Goal: Navigation & Orientation: Find specific page/section

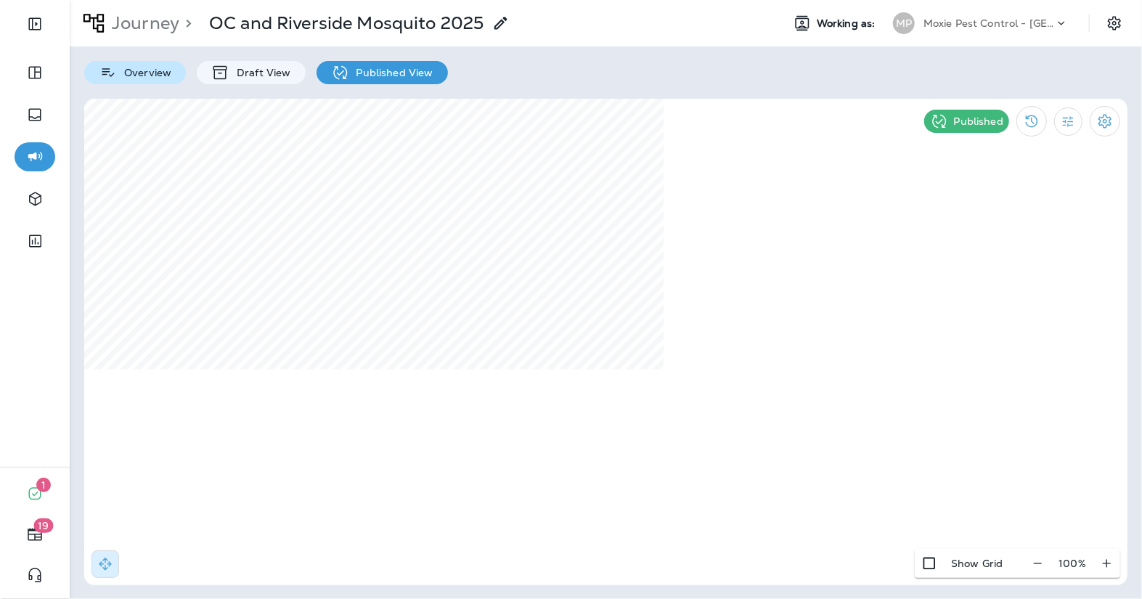
click at [138, 73] on p "Overview" at bounding box center [144, 73] width 54 height 12
click at [155, 21] on p "Journey" at bounding box center [142, 23] width 73 height 22
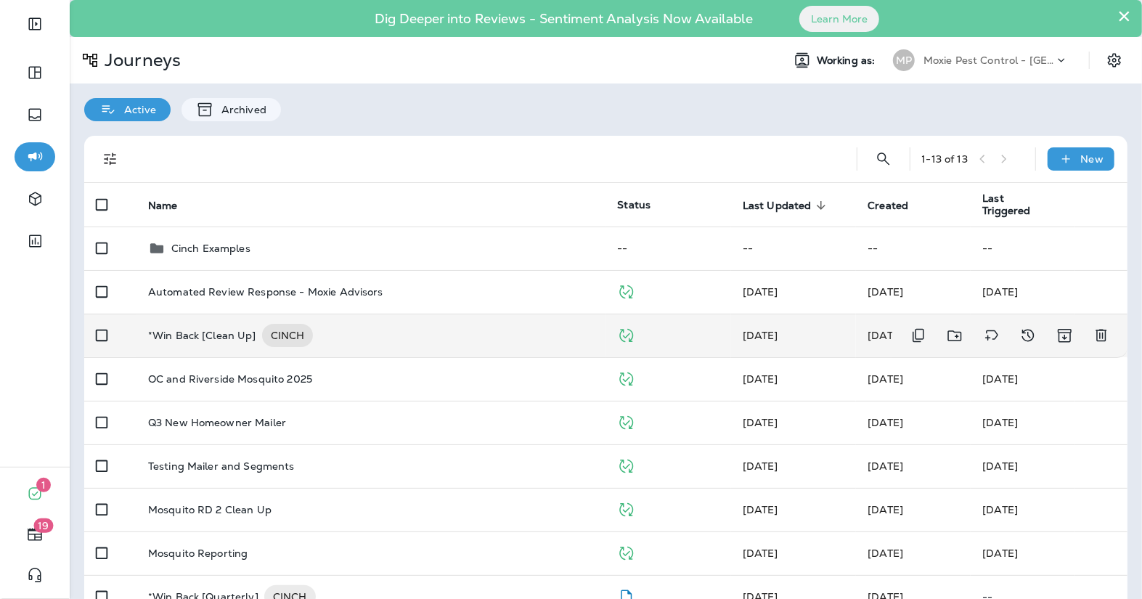
click at [323, 327] on div "*Win Back [Clean Up] CINCH" at bounding box center [371, 335] width 447 height 23
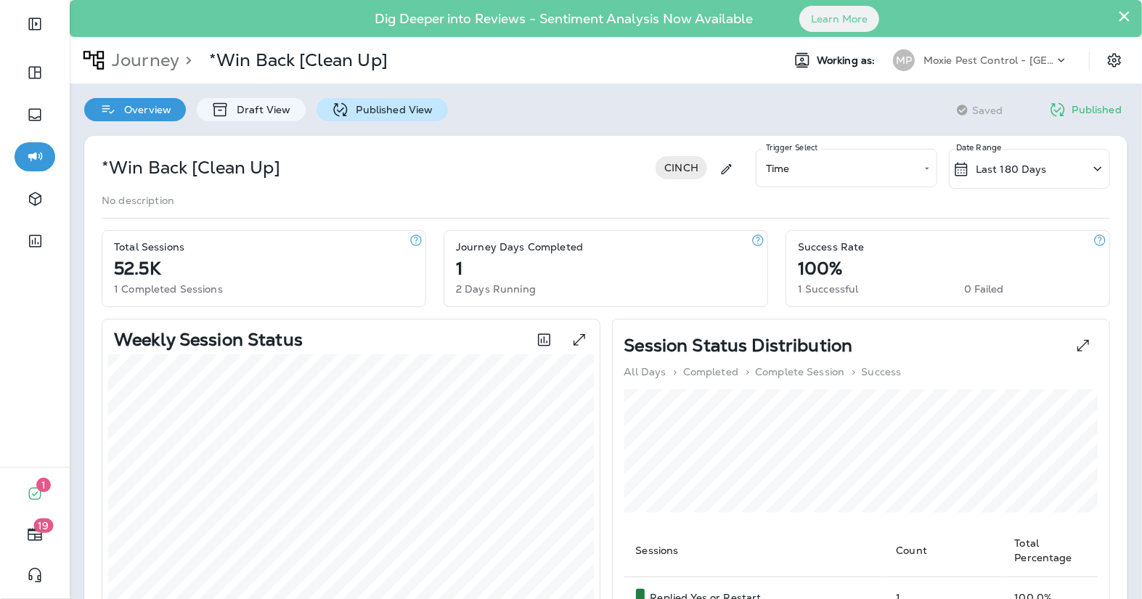
click at [359, 110] on p "Published View" at bounding box center [391, 110] width 84 height 12
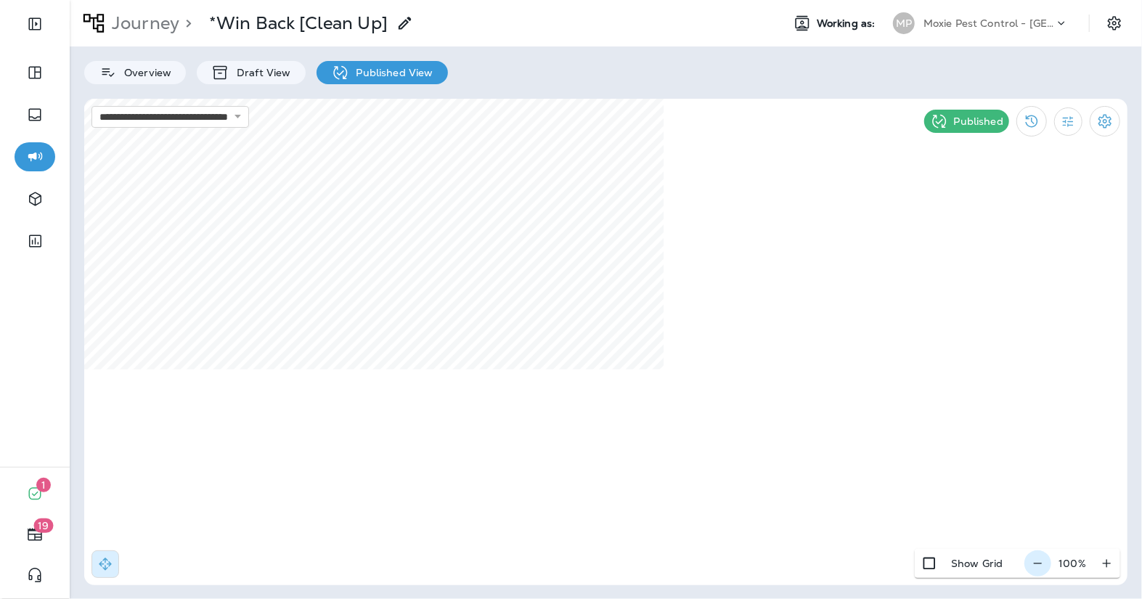
click at [1045, 567] on icon "button" at bounding box center [1037, 563] width 15 height 15
click at [1045, 567] on icon "button" at bounding box center [1043, 563] width 15 height 15
click at [152, 76] on p "Overview" at bounding box center [144, 73] width 54 height 12
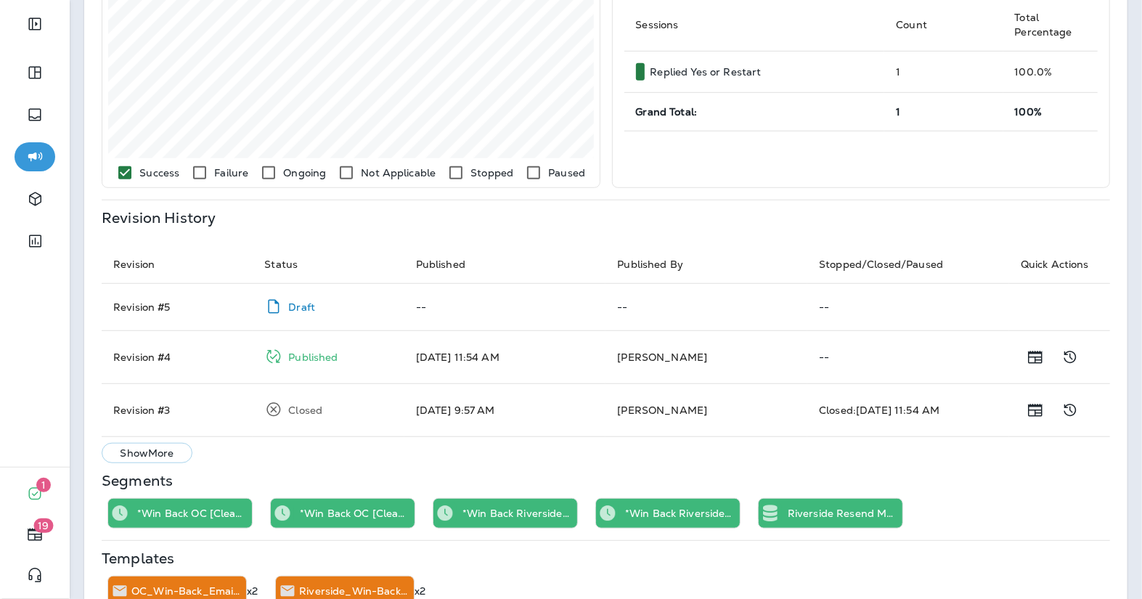
scroll to position [563, 0]
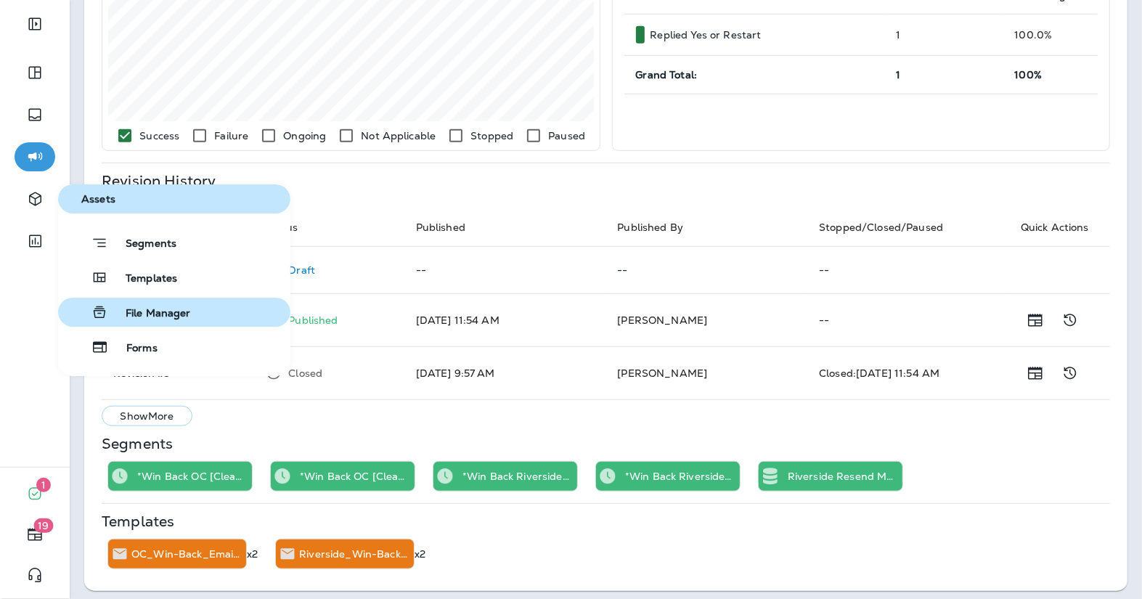
click at [138, 304] on div "File Manager" at bounding box center [127, 312] width 127 height 17
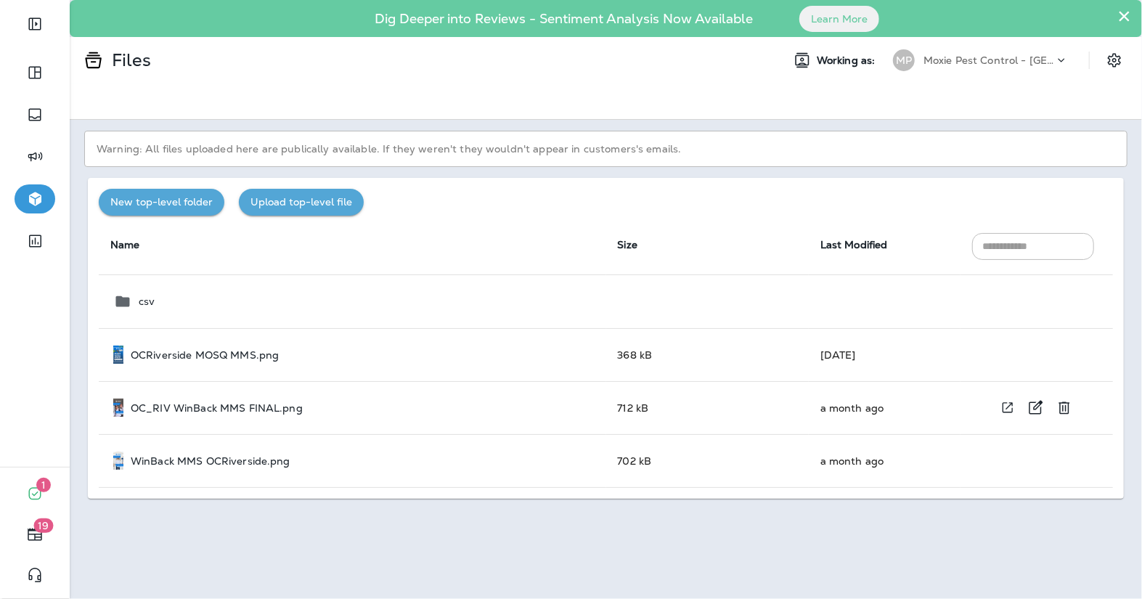
click at [198, 410] on p "OC_RIV WinBack MMS FINAL.png" at bounding box center [217, 408] width 172 height 12
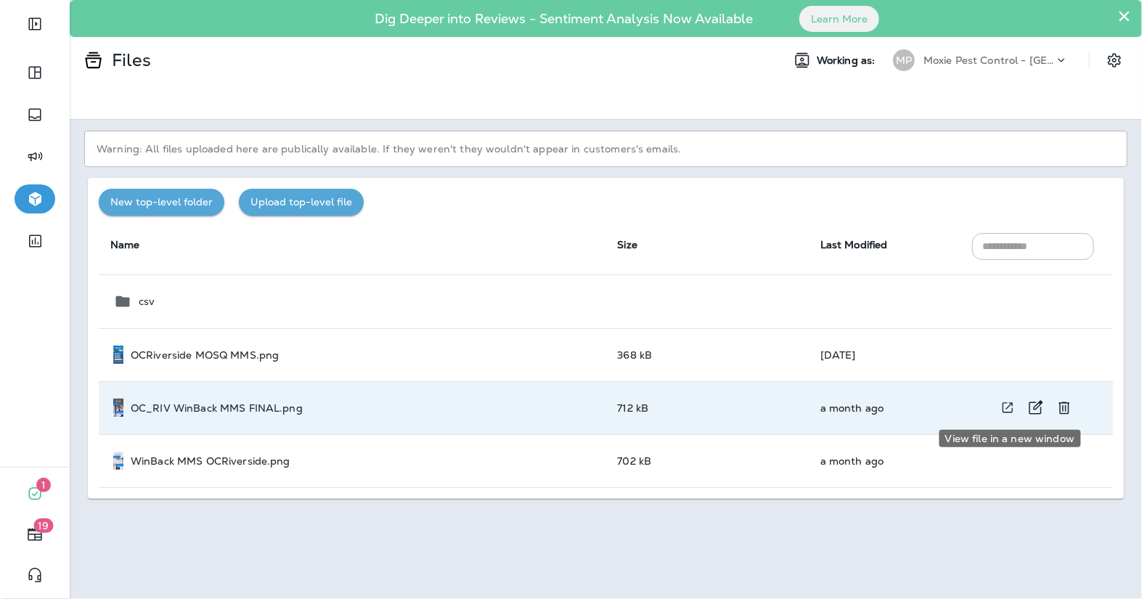
click at [1016, 402] on button "View file in a new window" at bounding box center [1008, 407] width 26 height 27
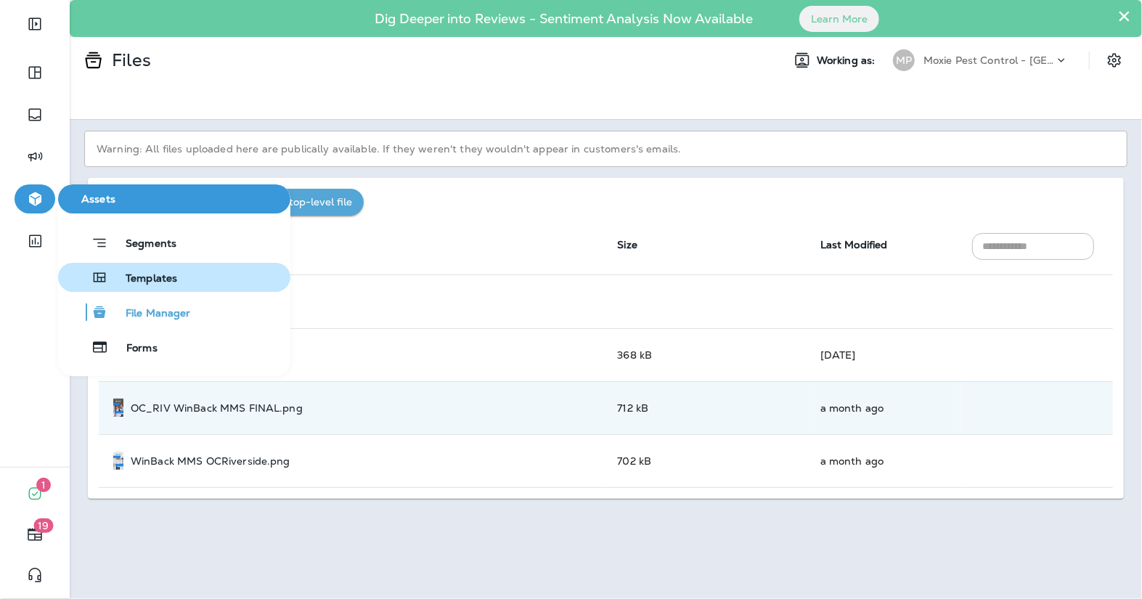
click at [129, 279] on span "Templates" at bounding box center [142, 279] width 69 height 14
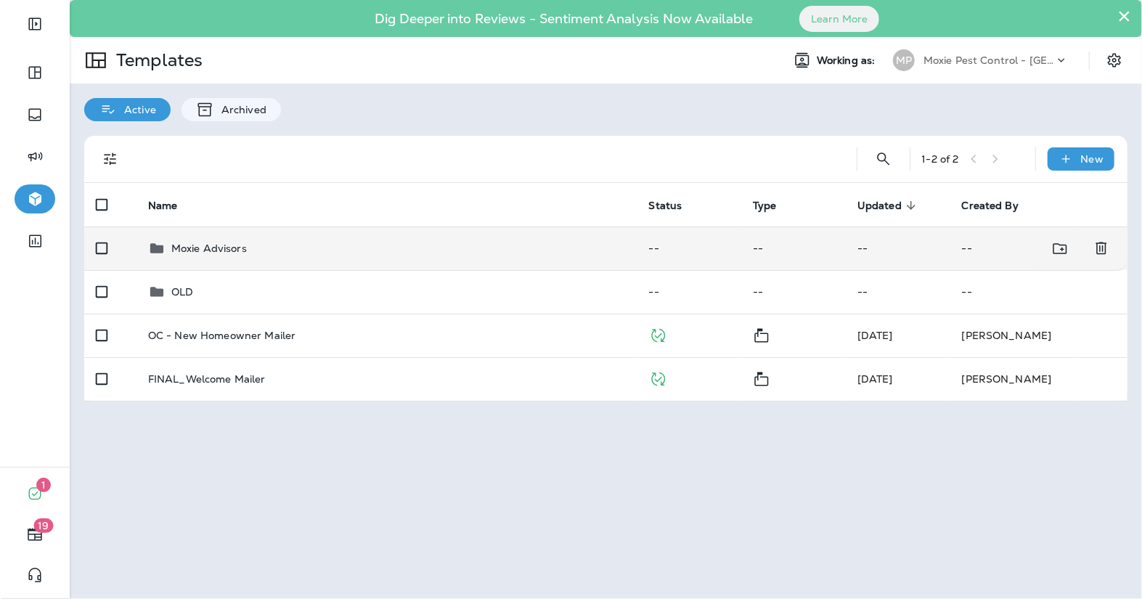
click at [207, 253] on p "Moxie Advisors" at bounding box center [209, 249] width 76 height 12
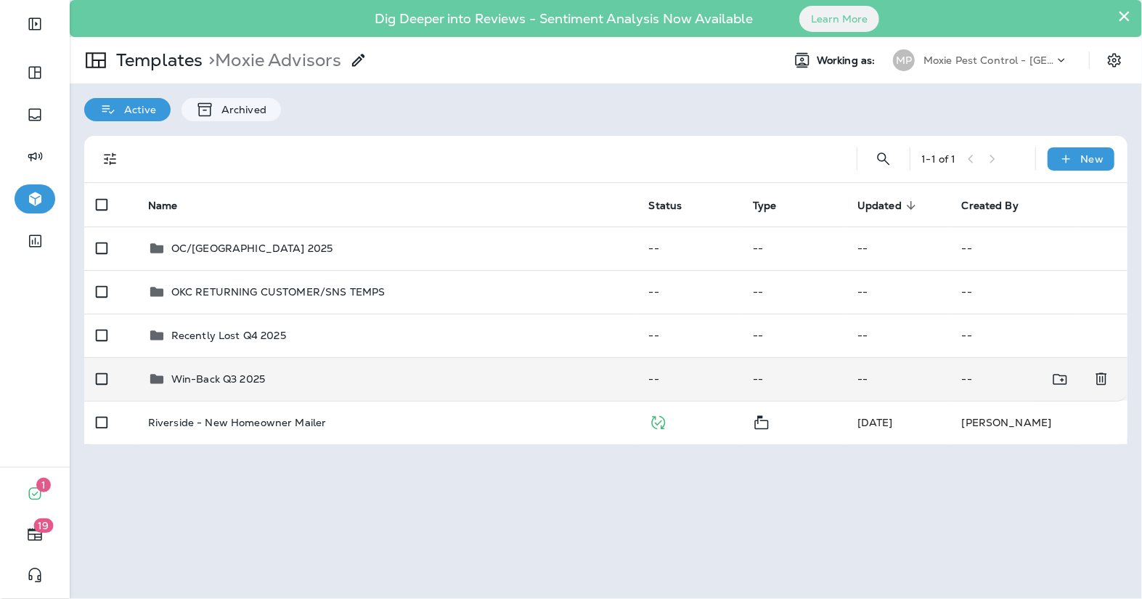
click at [192, 373] on p "Win-Back Q3 2025" at bounding box center [218, 379] width 94 height 12
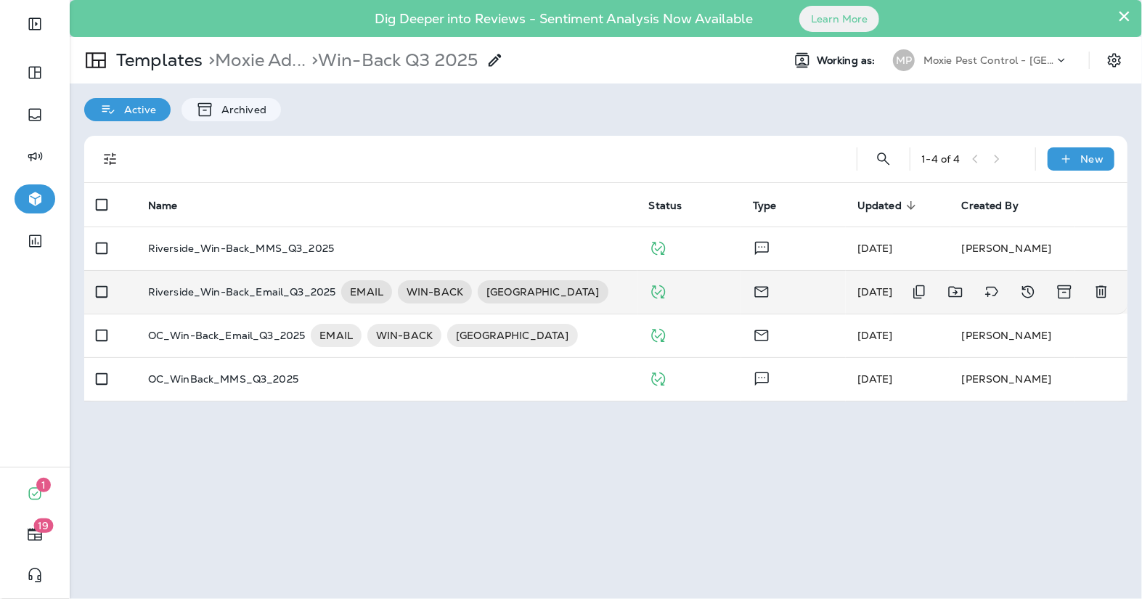
click at [237, 280] on p "Riverside_Win-Back_Email_Q3_2025" at bounding box center [241, 291] width 187 height 23
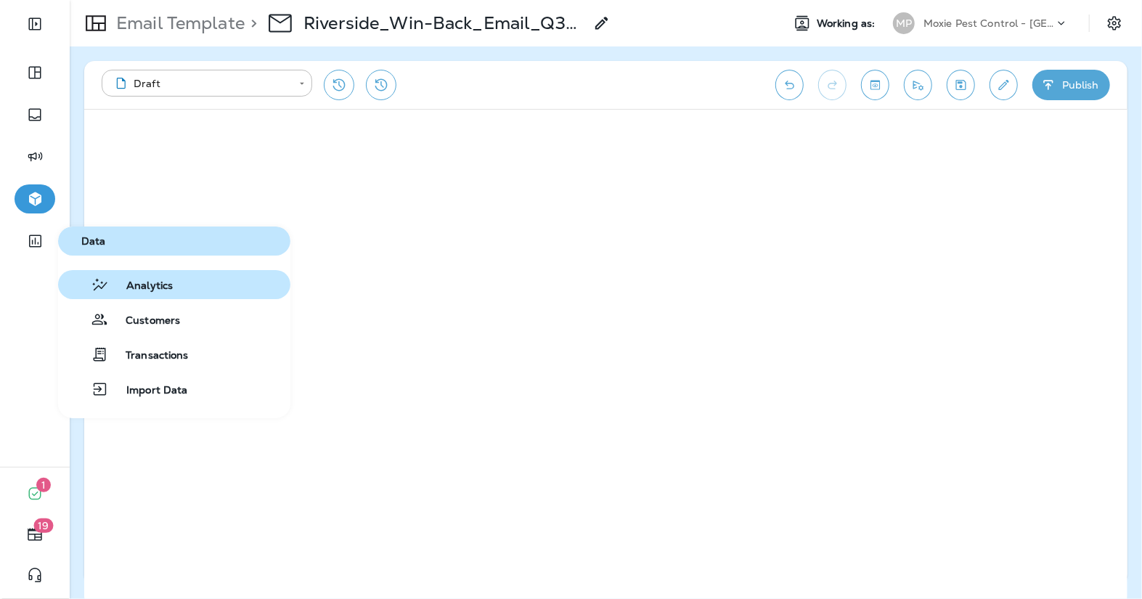
click at [102, 282] on icon "button" at bounding box center [99, 285] width 15 height 12
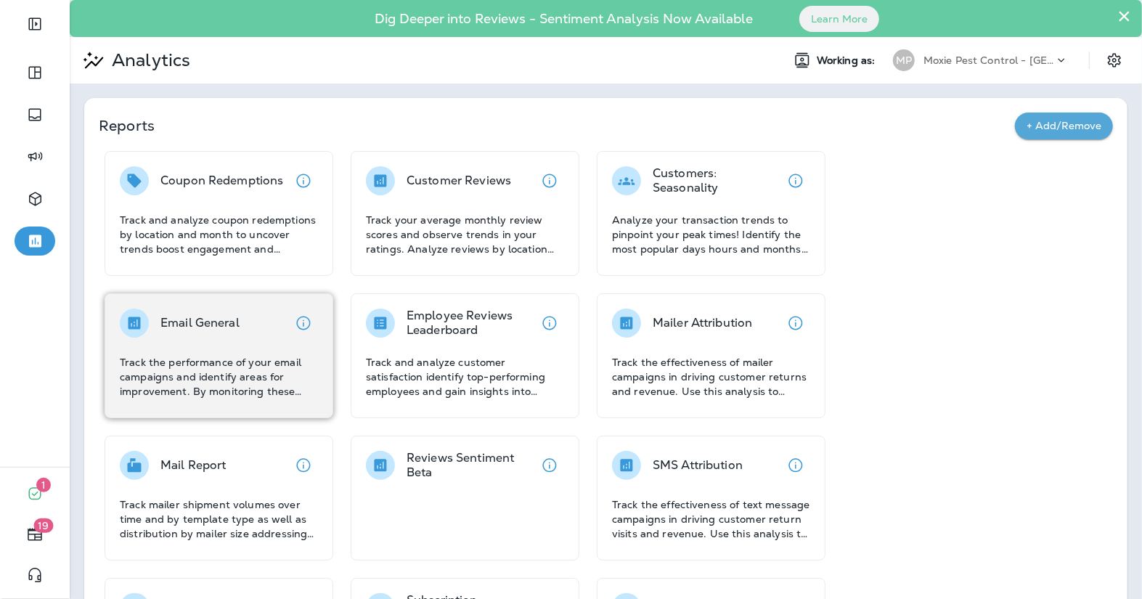
click at [182, 350] on div "Email General Track the performance of your email campaigns and identify areas …" at bounding box center [219, 354] width 198 height 90
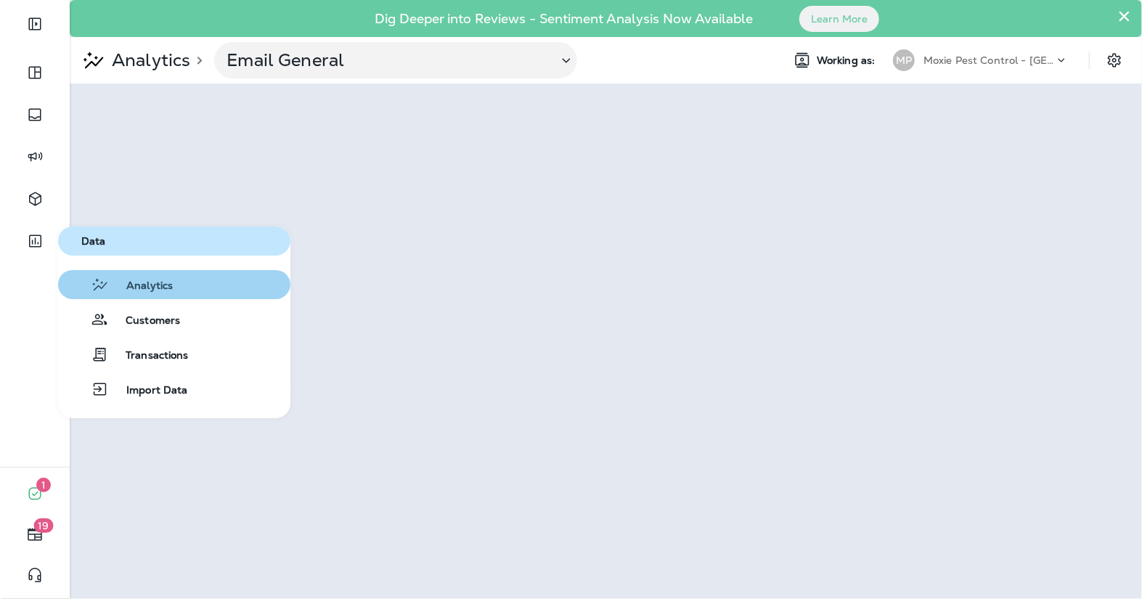
click at [97, 290] on icon "button" at bounding box center [100, 284] width 18 height 17
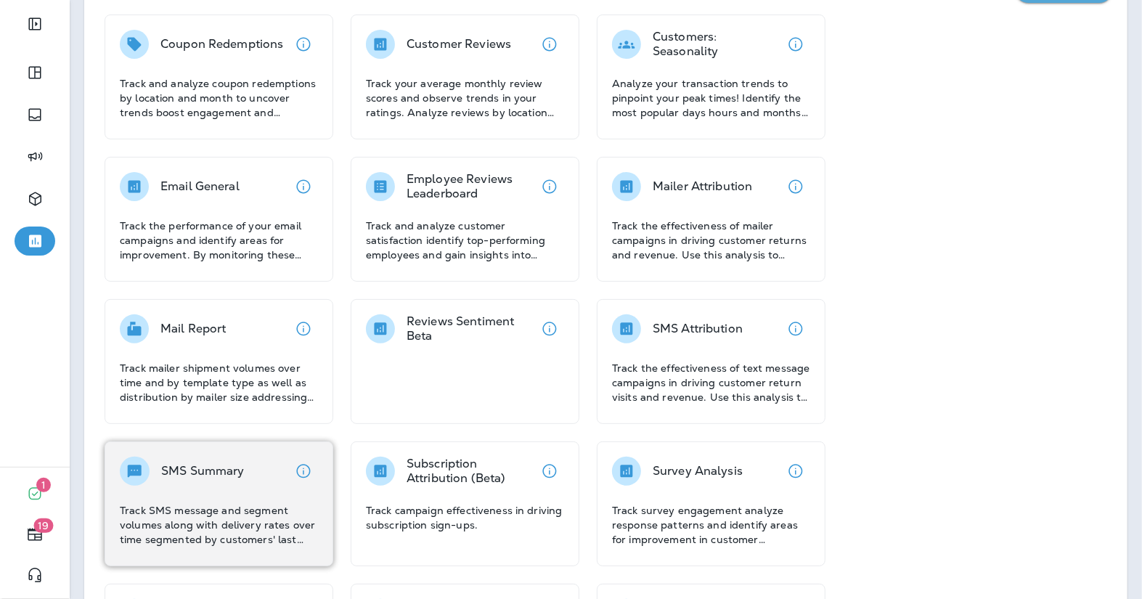
scroll to position [163, 0]
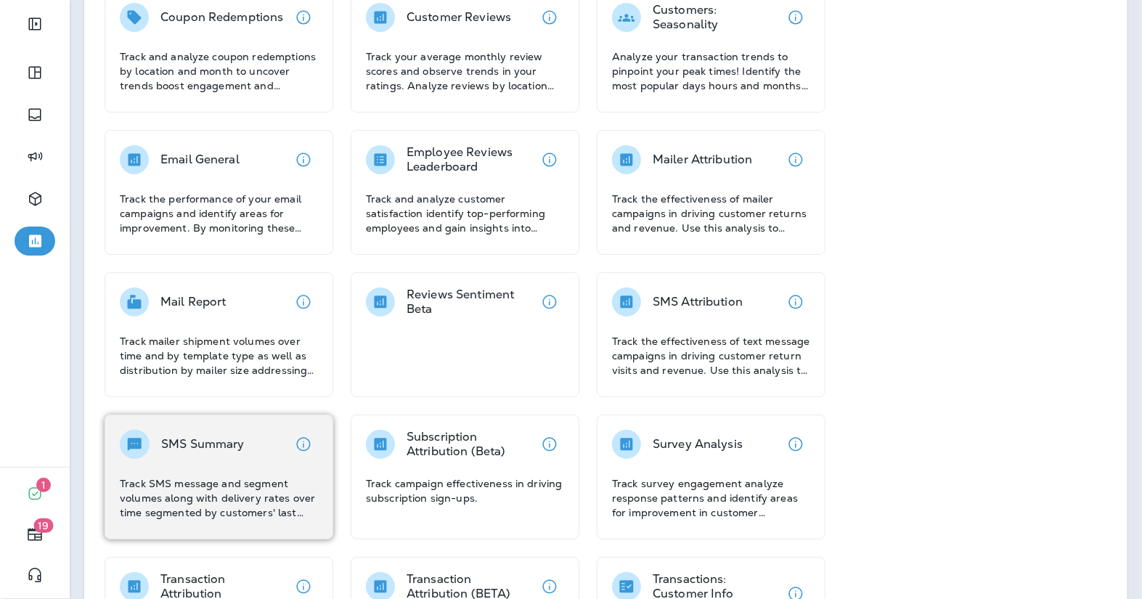
click at [246, 509] on p "Track SMS message and segment volumes along with delivery rates over time segme…" at bounding box center [219, 498] width 198 height 44
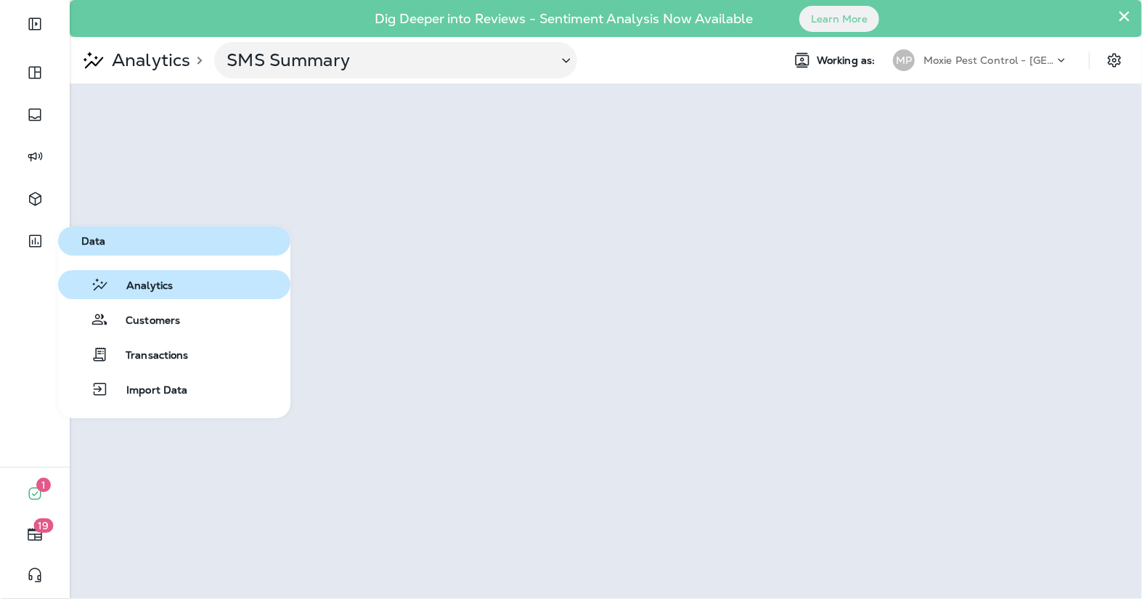
click at [105, 278] on icon "button" at bounding box center [100, 284] width 18 height 17
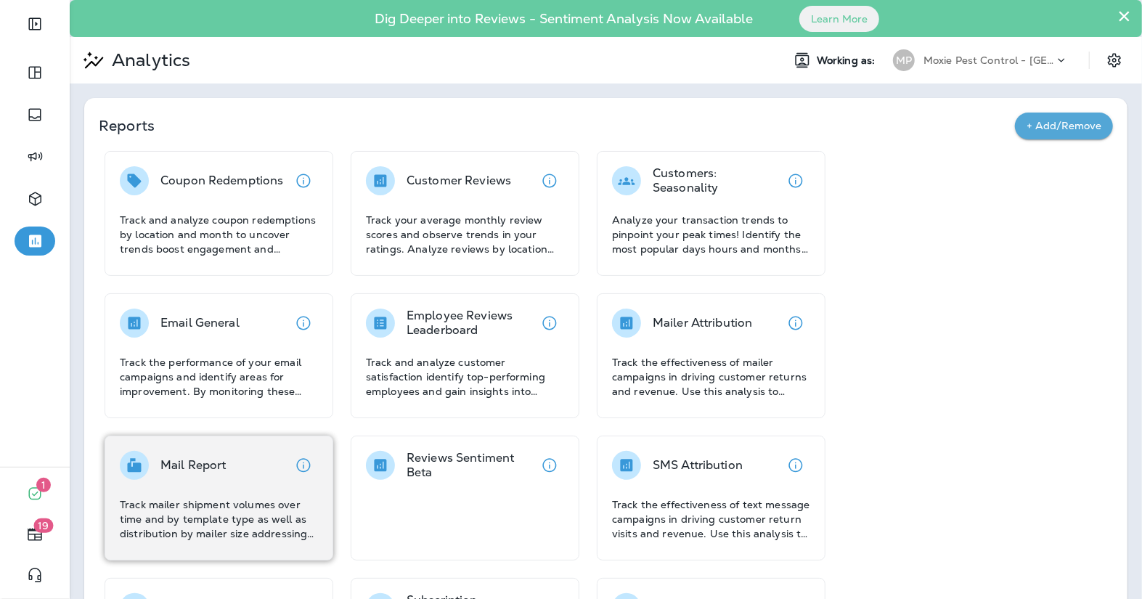
click at [241, 485] on div "Mail Report Track mailer shipment volumes over time and by template type as wel…" at bounding box center [219, 496] width 198 height 90
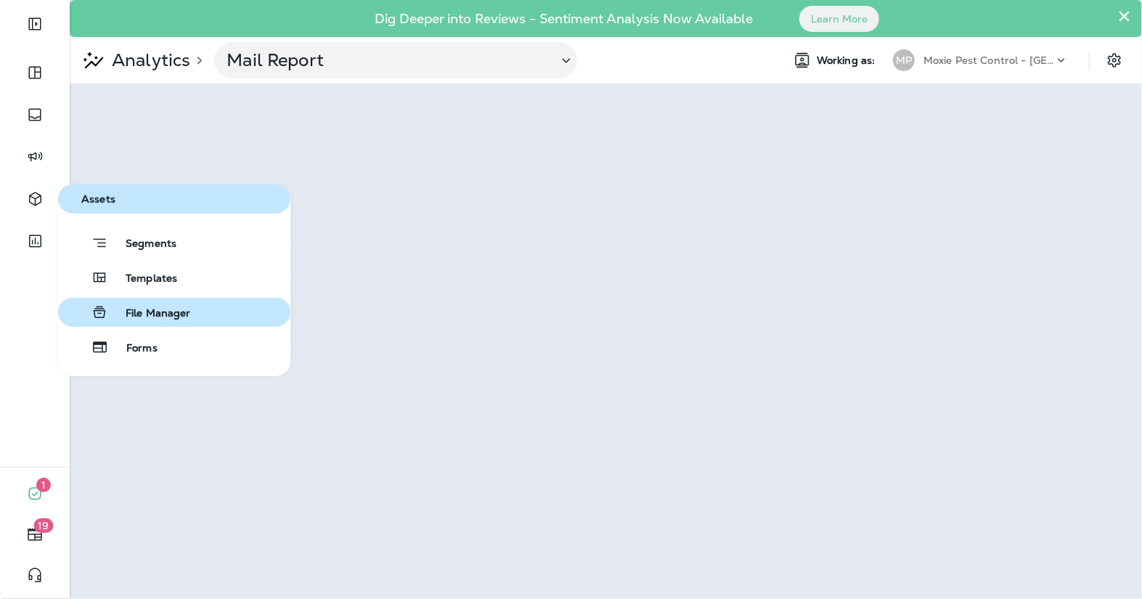
click at [119, 312] on span "File Manager" at bounding box center [149, 314] width 83 height 14
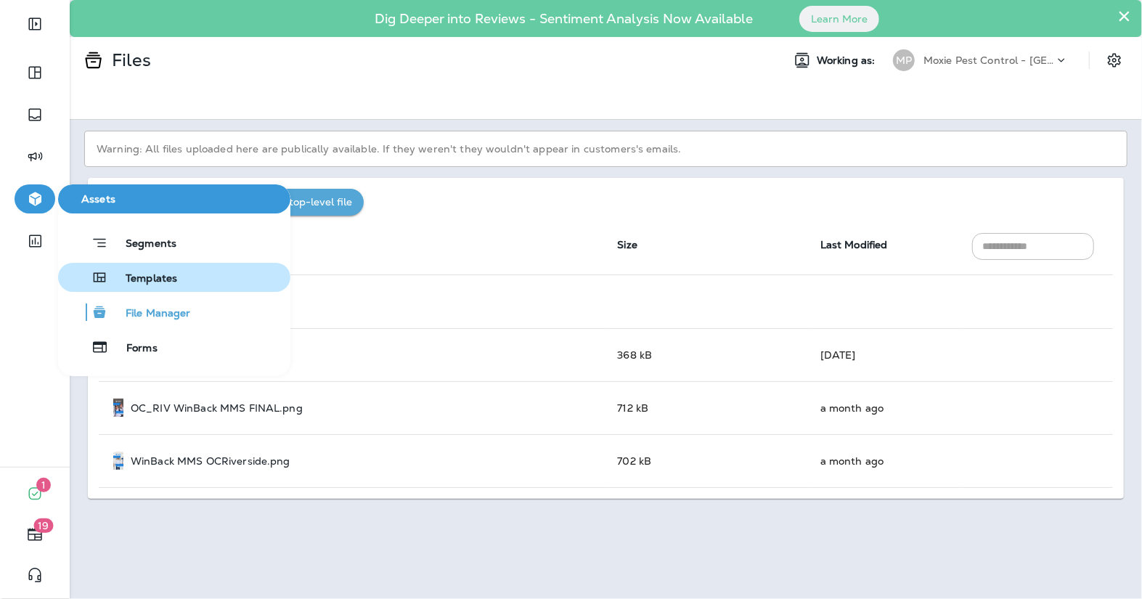
click at [113, 273] on span "Templates" at bounding box center [142, 279] width 69 height 14
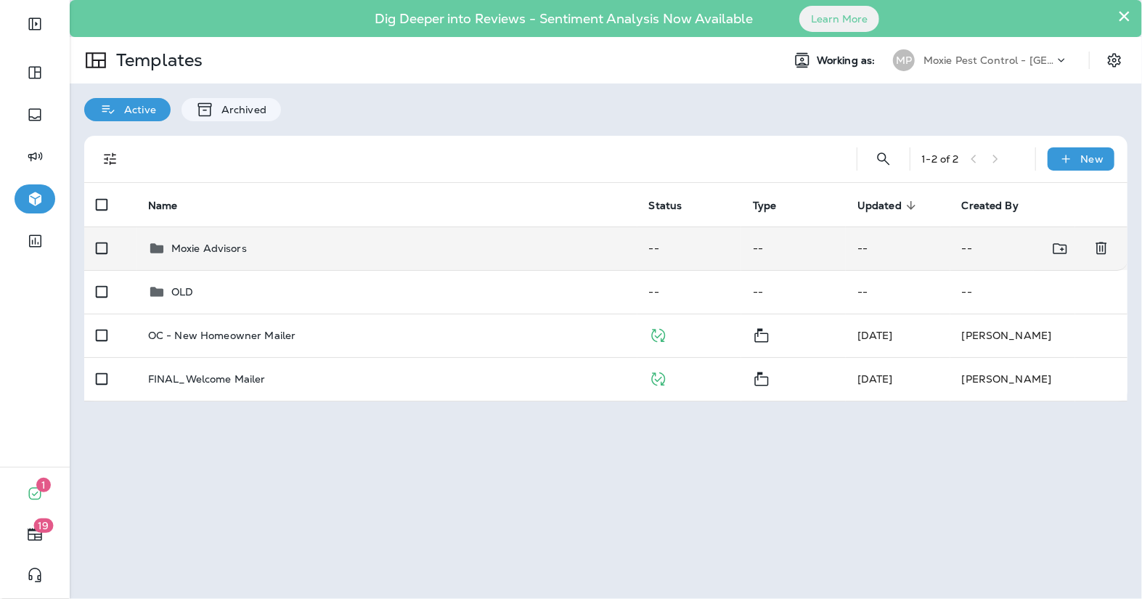
click at [250, 258] on td "Moxie Advisors" at bounding box center [387, 249] width 501 height 44
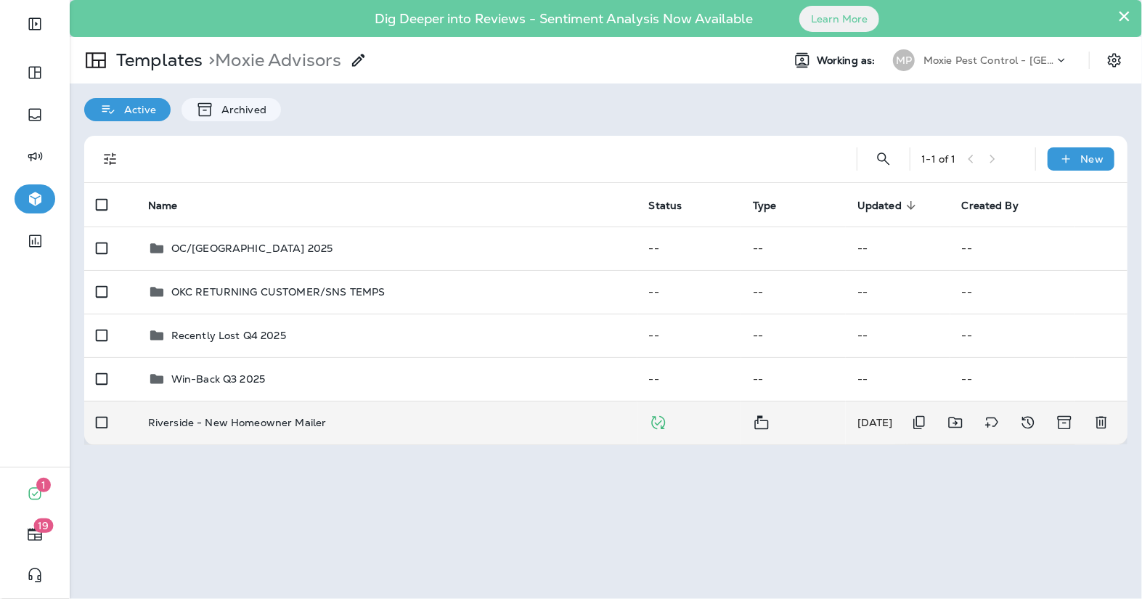
click at [237, 433] on td "Riverside - New Homeowner Mailer" at bounding box center [387, 423] width 501 height 44
